Goal: Information Seeking & Learning: Understand process/instructions

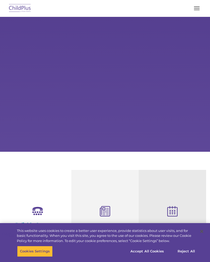
select select "MEDIUM"
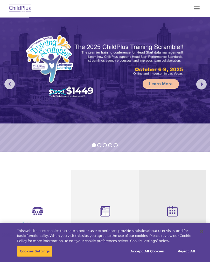
click at [198, 7] on button "button" at bounding box center [197, 8] width 11 height 8
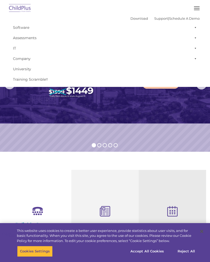
click at [171, 168] on section "Reliable Customer Support Need help with ChildPlus? We offer many convenient wa…" at bounding box center [105, 250] width 210 height 196
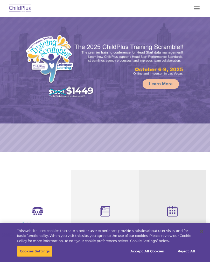
select select "MEDIUM"
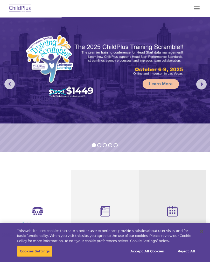
click at [196, 6] on span "button" at bounding box center [197, 6] width 6 height 1
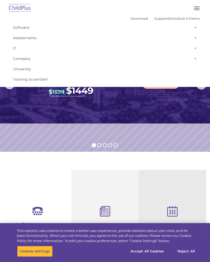
click at [199, 8] on span "button" at bounding box center [197, 8] width 6 height 1
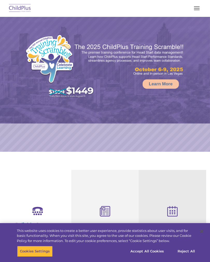
select select "MEDIUM"
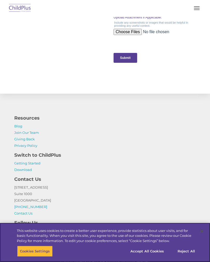
scroll to position [582, 0]
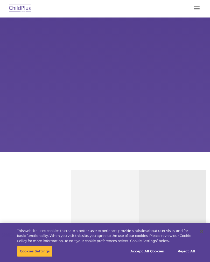
scroll to position [590, 0]
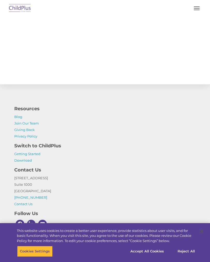
select select "MEDIUM"
